Goal: Task Accomplishment & Management: Manage account settings

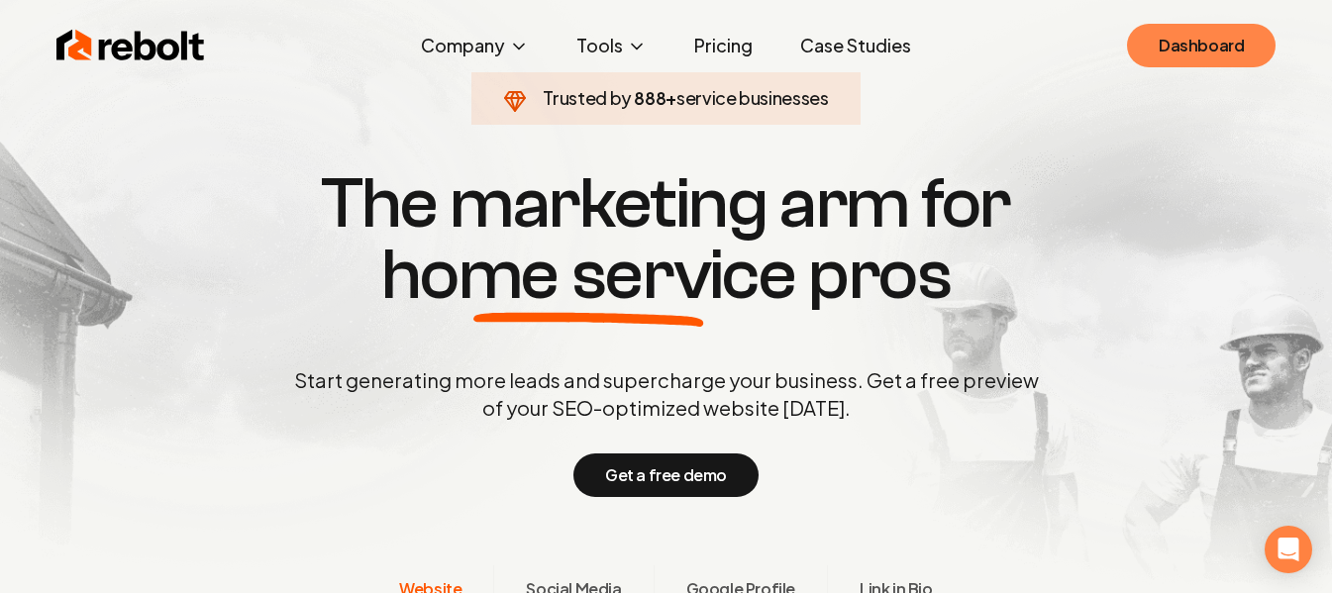
click at [1212, 47] on link "Dashboard" at bounding box center [1201, 46] width 149 height 44
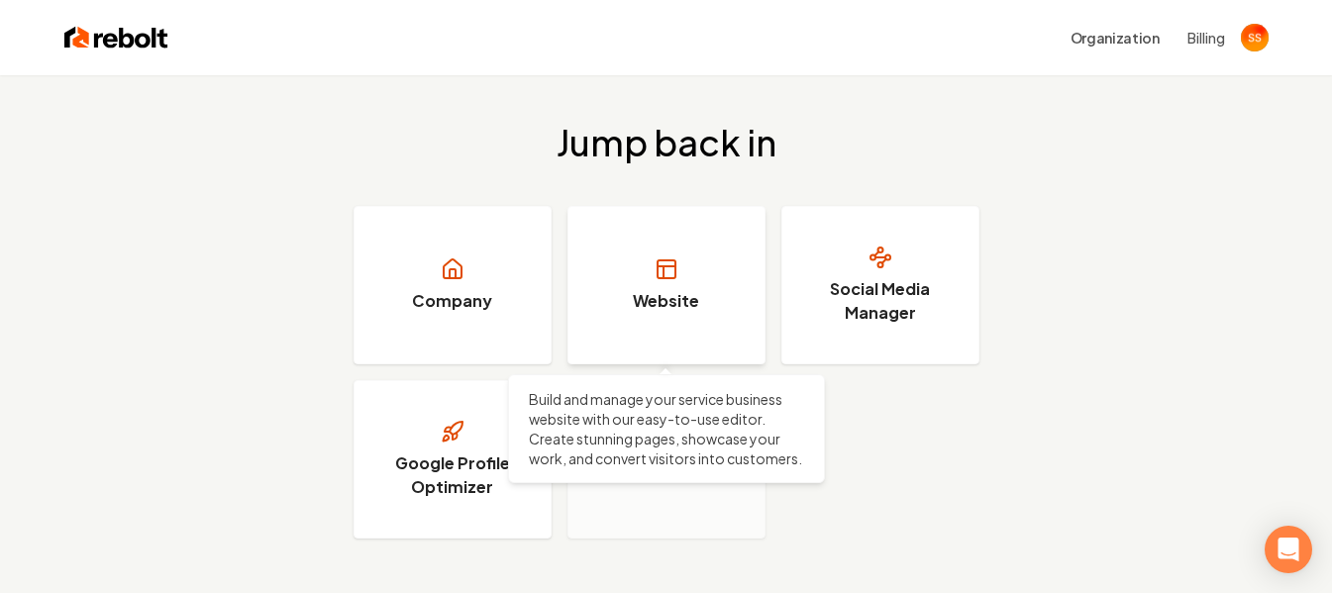
click at [664, 270] on icon at bounding box center [666, 269] width 24 height 24
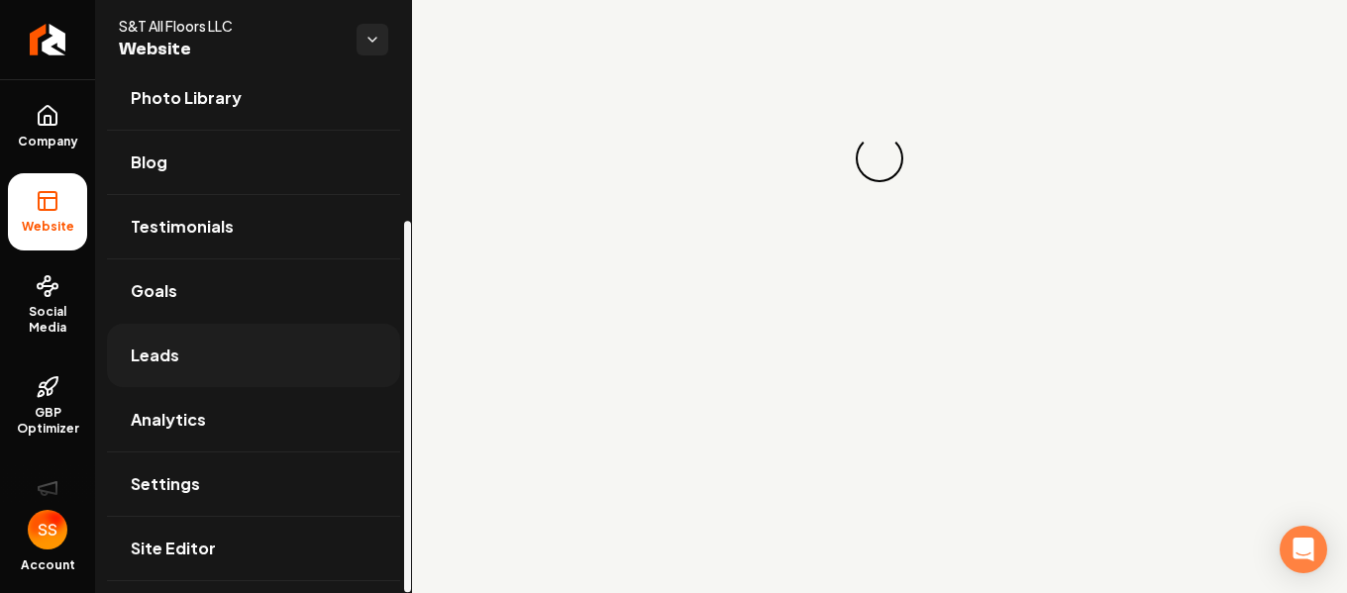
click at [147, 355] on span "Leads" at bounding box center [155, 356] width 49 height 24
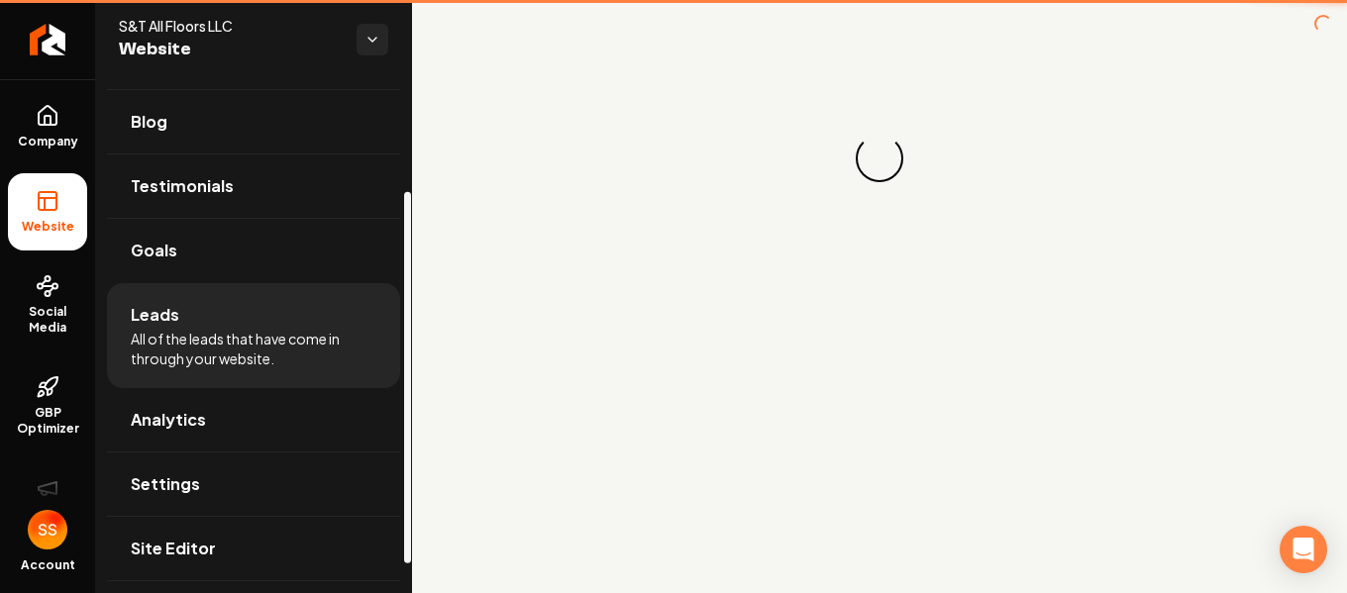
scroll to position [154, 0]
